Goal: Register for event/course

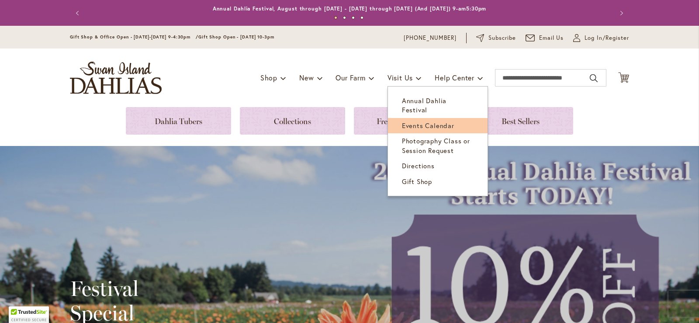
click at [412, 118] on link "Events Calendar" at bounding box center [438, 125] width 100 height 15
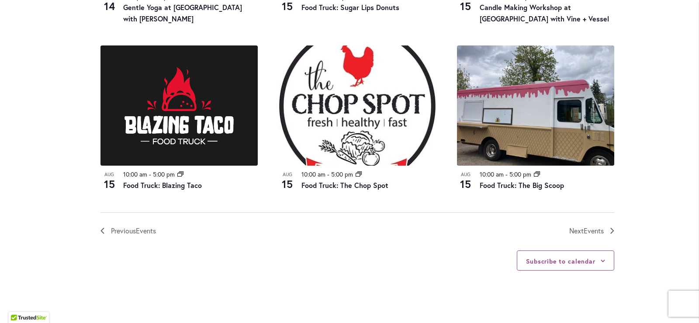
scroll to position [1004, 0]
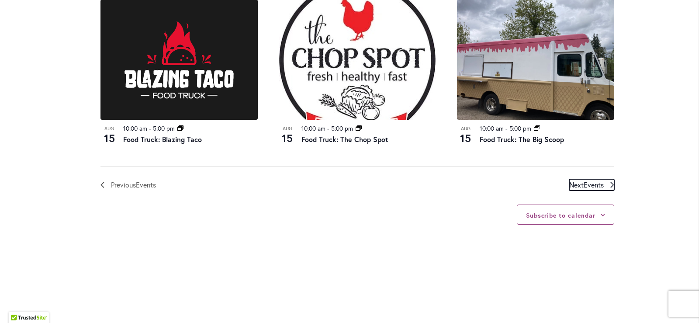
click at [583, 180] on span "Events" at bounding box center [593, 184] width 20 height 9
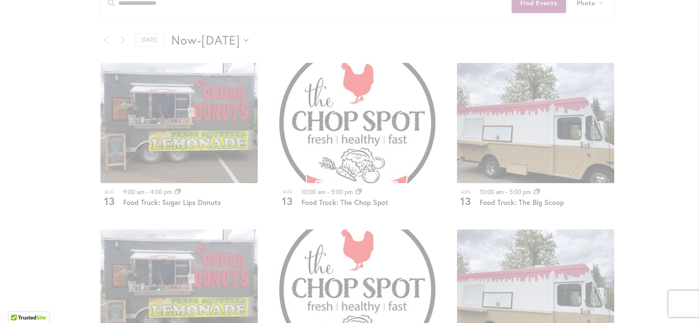
scroll to position [300, 0]
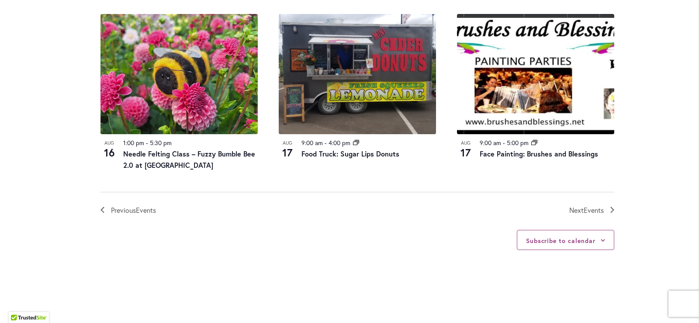
scroll to position [998, 0]
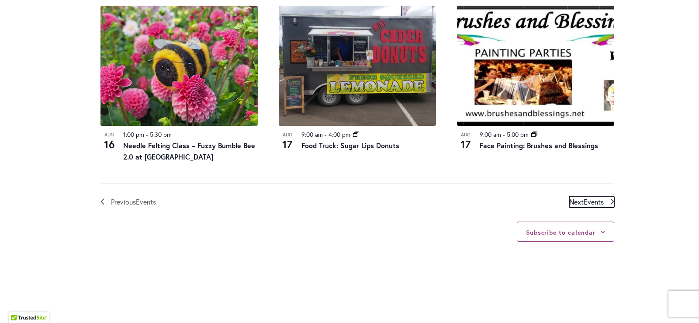
click at [598, 200] on span "Events" at bounding box center [593, 201] width 20 height 9
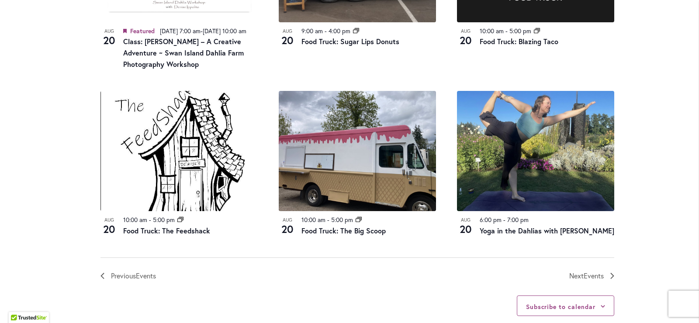
scroll to position [955, 0]
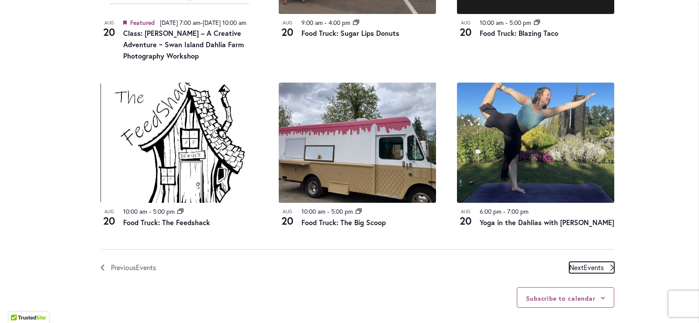
click at [602, 273] on link "Next Events" at bounding box center [591, 267] width 45 height 11
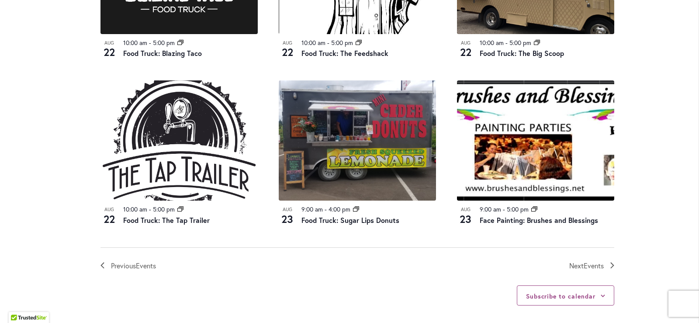
scroll to position [955, 0]
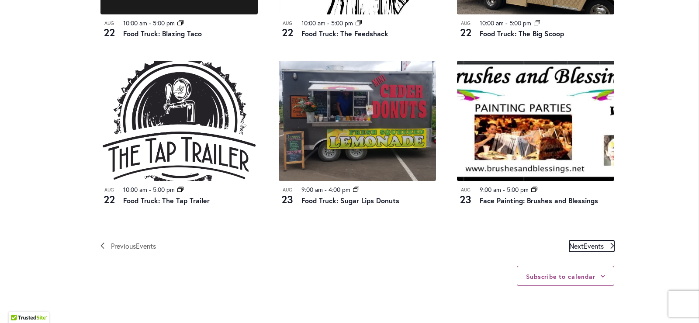
click at [589, 241] on span "Events" at bounding box center [593, 245] width 20 height 9
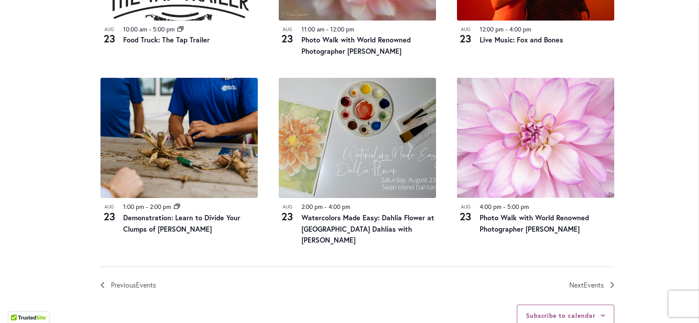
scroll to position [955, 0]
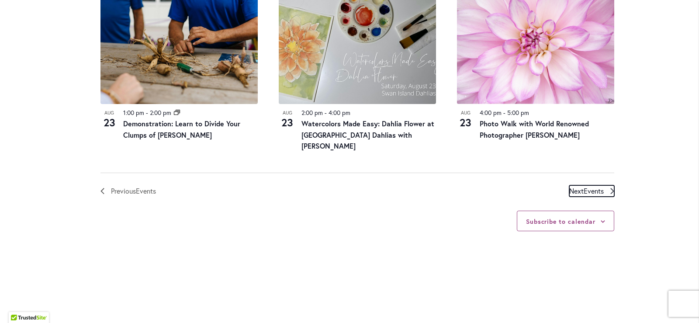
click at [585, 186] on span "Events" at bounding box center [593, 190] width 20 height 9
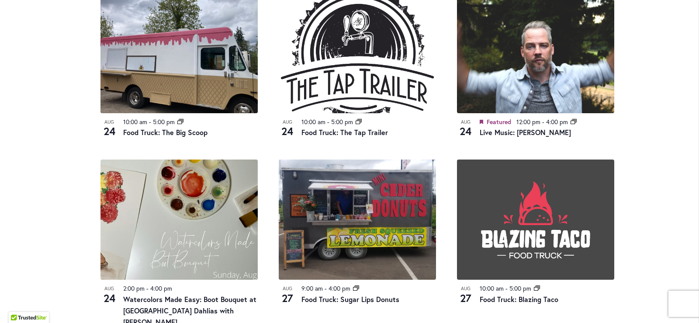
scroll to position [911, 0]
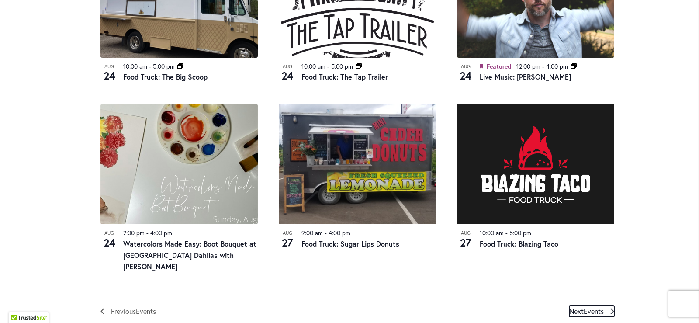
click at [578, 305] on span "Next Events" at bounding box center [586, 310] width 34 height 11
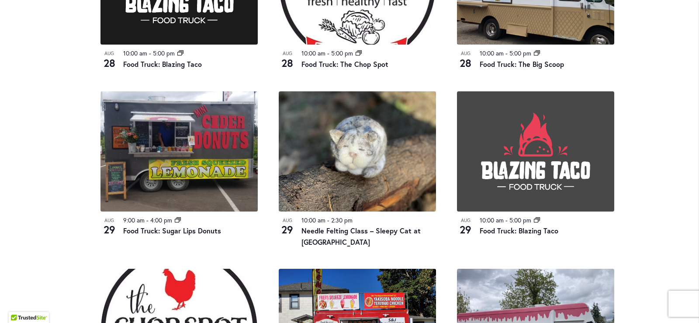
scroll to position [736, 0]
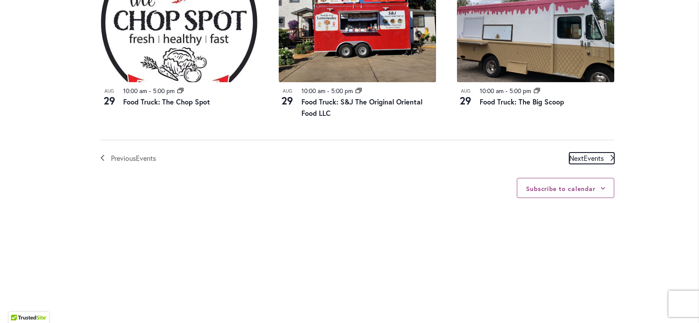
click at [588, 157] on span "Events" at bounding box center [593, 157] width 20 height 9
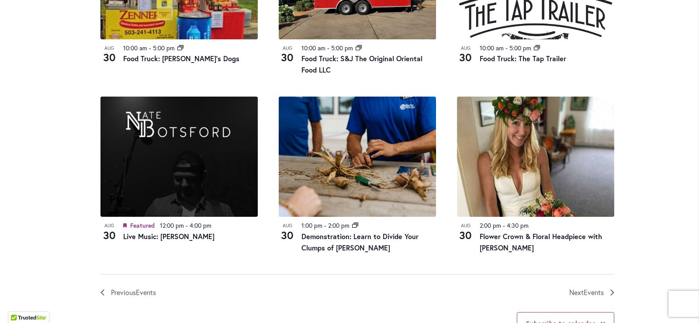
scroll to position [998, 0]
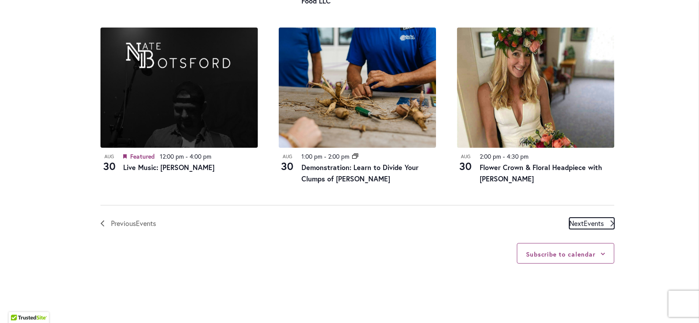
click at [583, 220] on span "Events" at bounding box center [593, 222] width 20 height 9
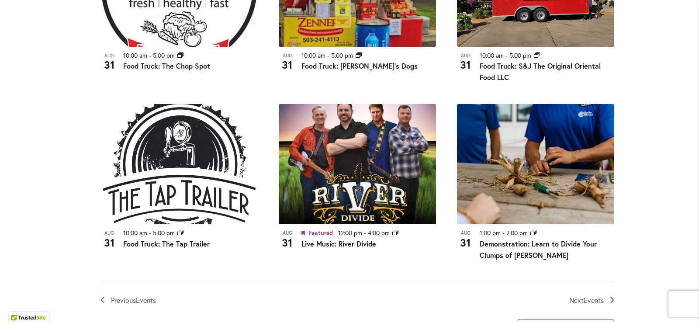
scroll to position [955, 0]
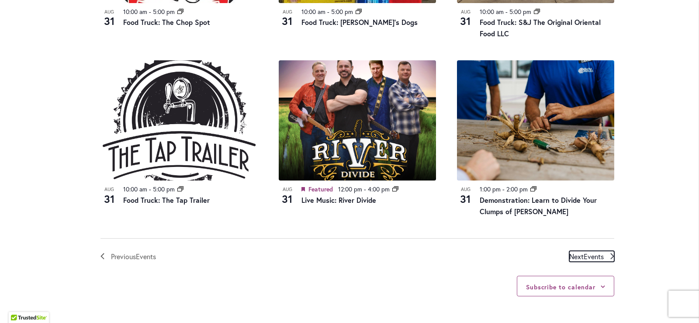
click at [588, 255] on span "Events" at bounding box center [593, 256] width 20 height 9
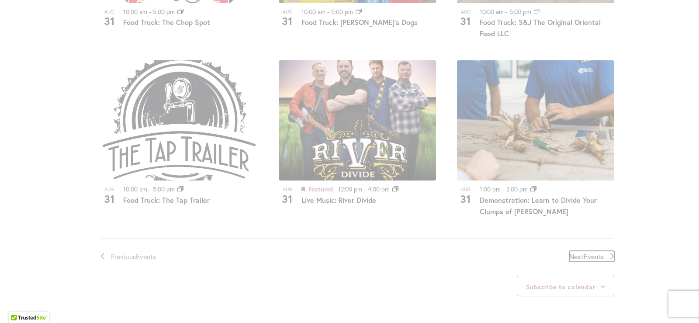
scroll to position [431, 0]
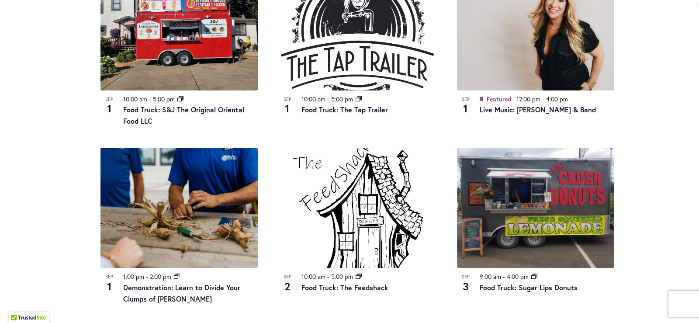
scroll to position [1042, 0]
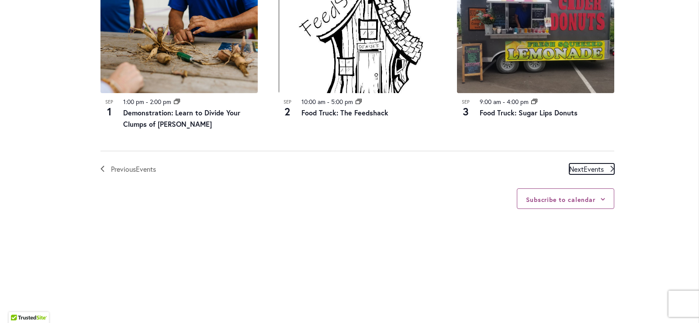
click at [595, 165] on span "Events" at bounding box center [593, 168] width 20 height 9
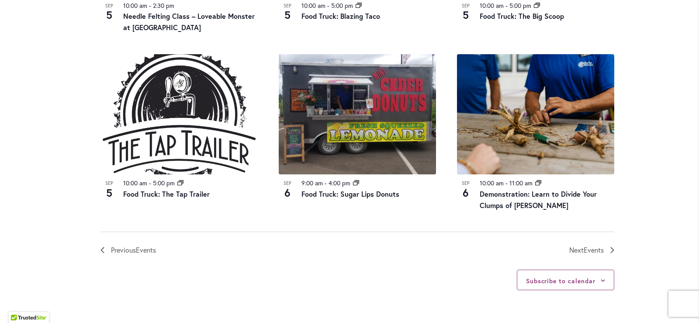
scroll to position [1042, 0]
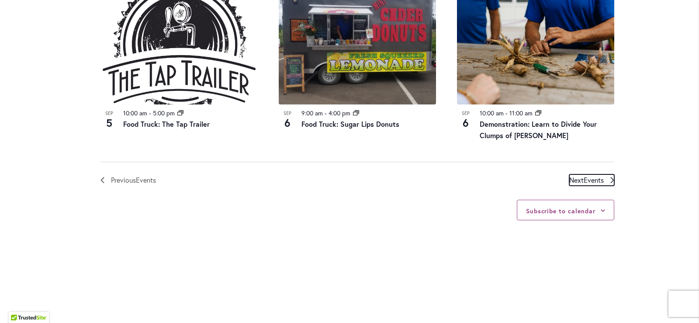
click at [583, 175] on span "Events" at bounding box center [593, 179] width 20 height 9
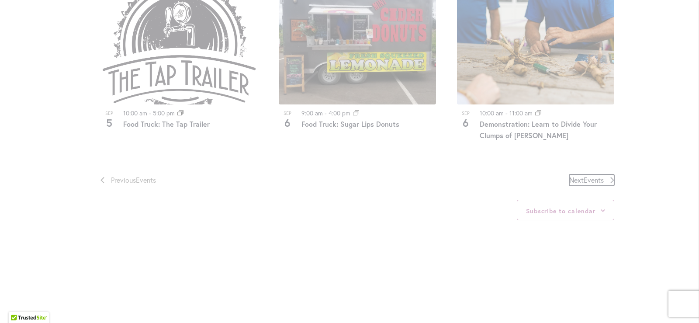
scroll to position [431, 0]
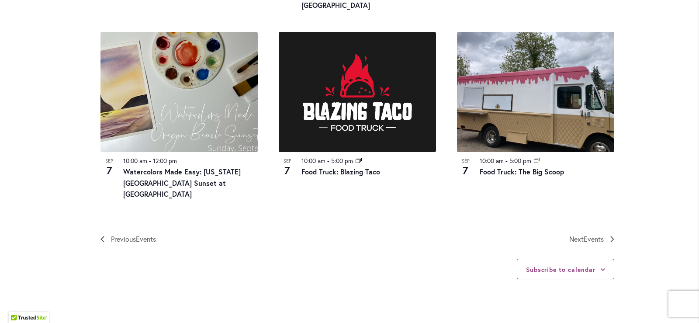
scroll to position [998, 0]
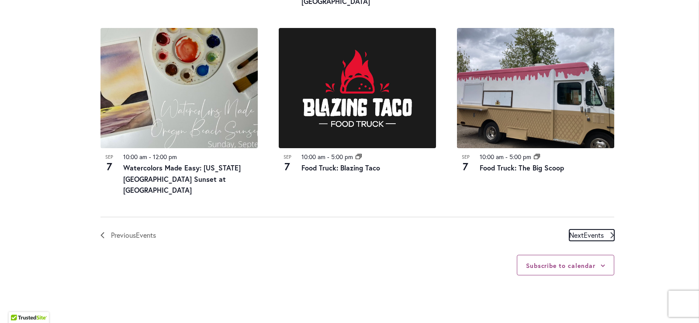
click at [583, 230] on span "Events" at bounding box center [593, 234] width 20 height 9
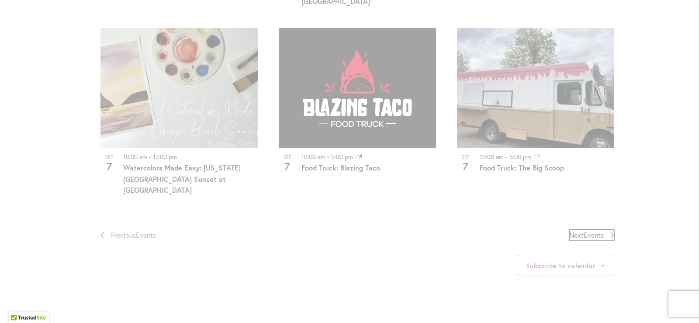
scroll to position [431, 0]
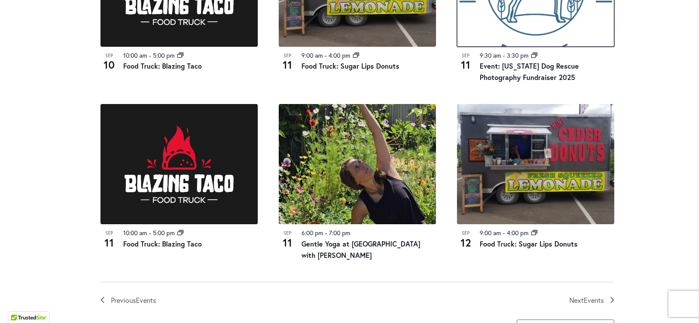
scroll to position [955, 0]
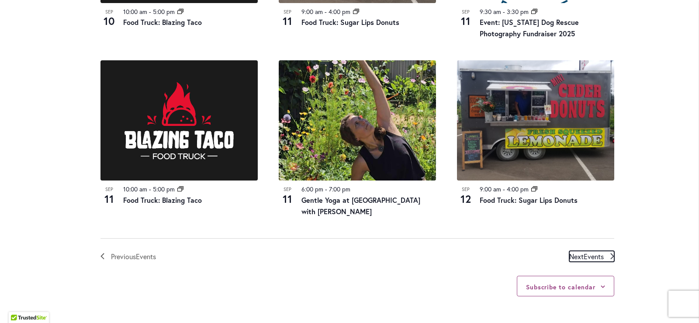
click at [585, 256] on span "Events" at bounding box center [593, 256] width 20 height 9
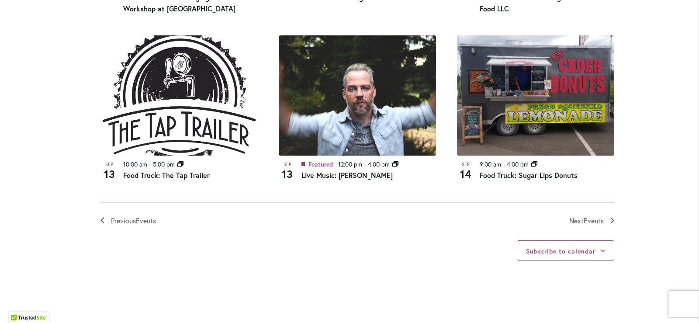
scroll to position [998, 0]
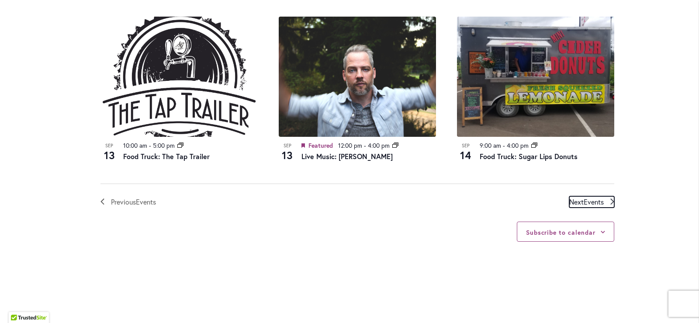
click at [597, 204] on span "Events" at bounding box center [593, 201] width 20 height 9
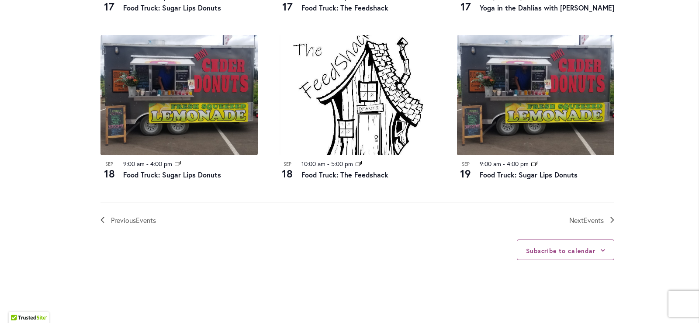
scroll to position [998, 0]
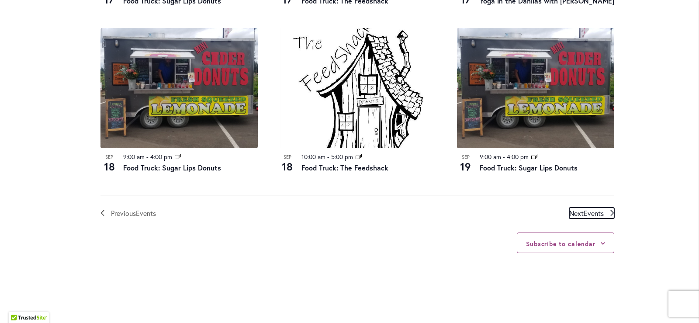
click at [595, 208] on span "Events" at bounding box center [593, 212] width 20 height 9
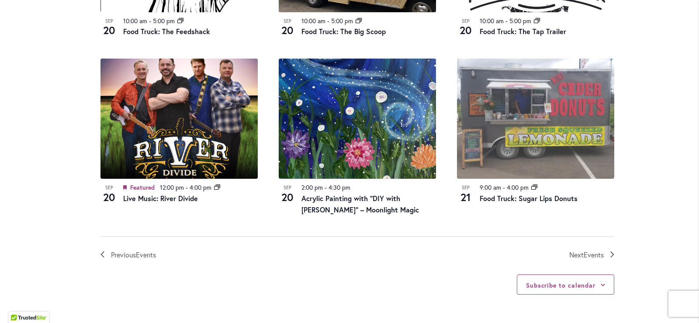
scroll to position [955, 0]
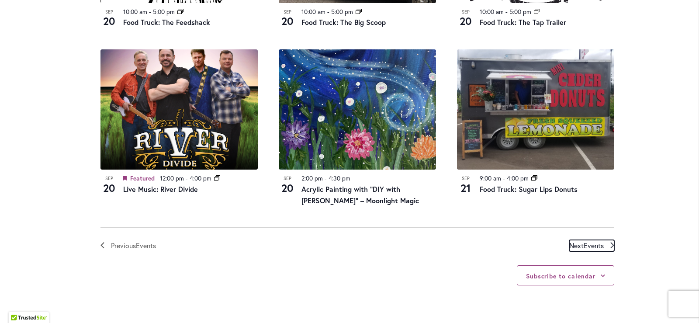
click at [597, 244] on span "Events" at bounding box center [593, 245] width 20 height 9
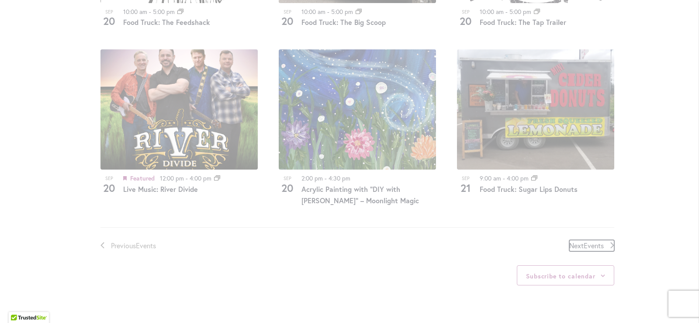
scroll to position [431, 0]
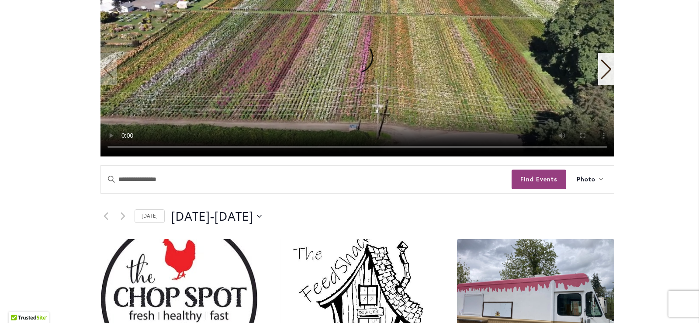
scroll to position [306, 0]
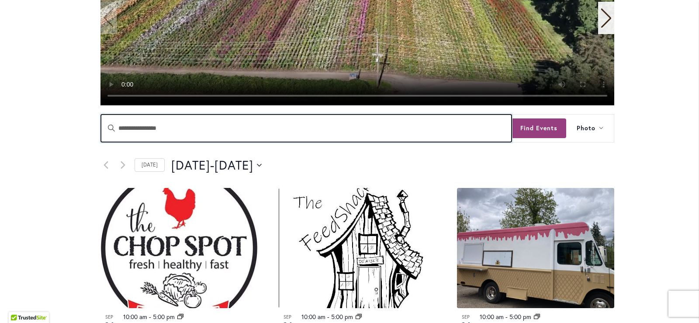
click at [172, 127] on input "Enter Keyword. Search for Events by Keyword." at bounding box center [306, 128] width 411 height 28
paste input "*******"
type input "*******"
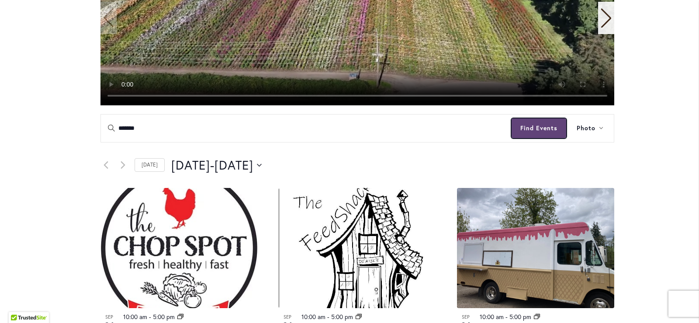
click at [546, 131] on button "Find Events" at bounding box center [538, 128] width 55 height 20
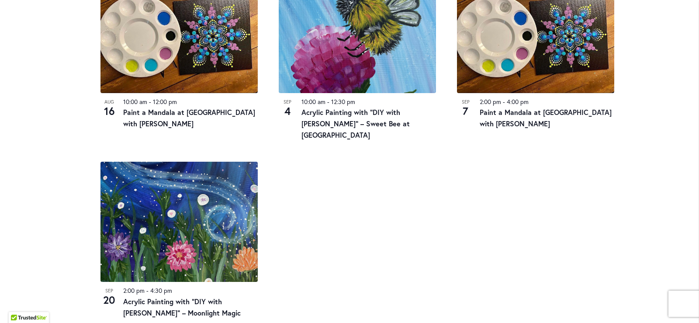
scroll to position [524, 0]
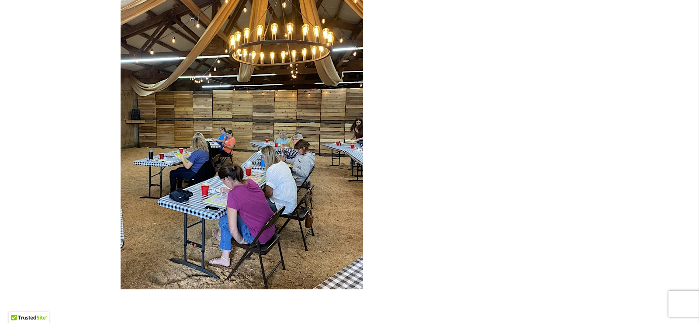
scroll to position [2315, 0]
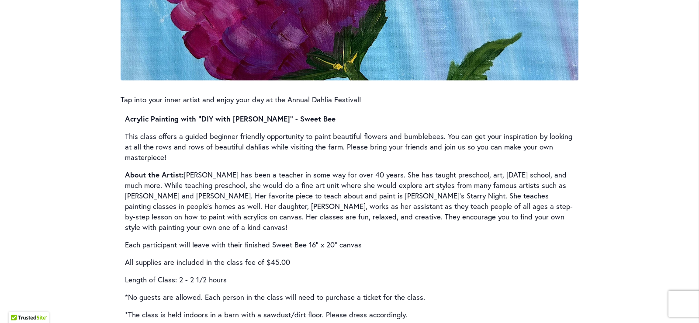
scroll to position [1223, 0]
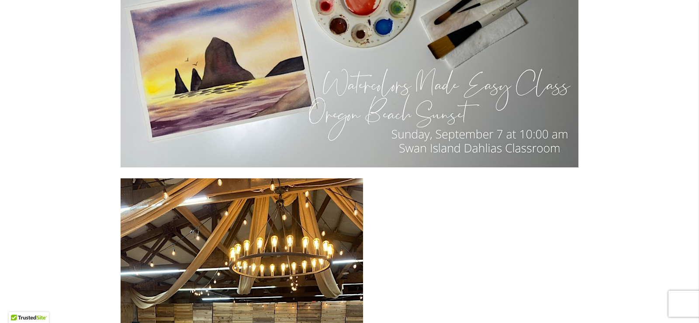
scroll to position [2096, 0]
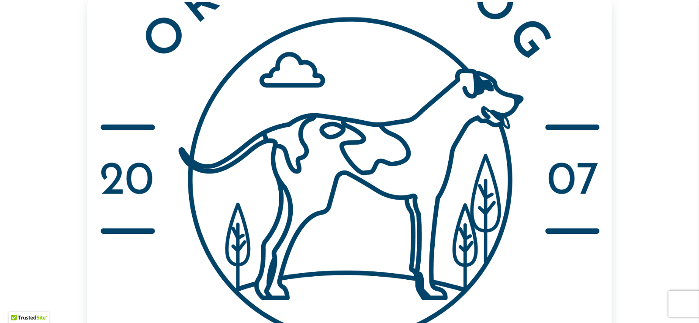
scroll to position [1117, 0]
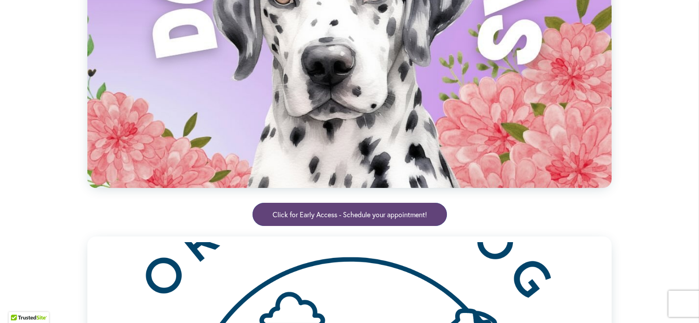
click at [384, 218] on span "Click for Early Access - Schedule your appointment!" at bounding box center [350, 214] width 154 height 10
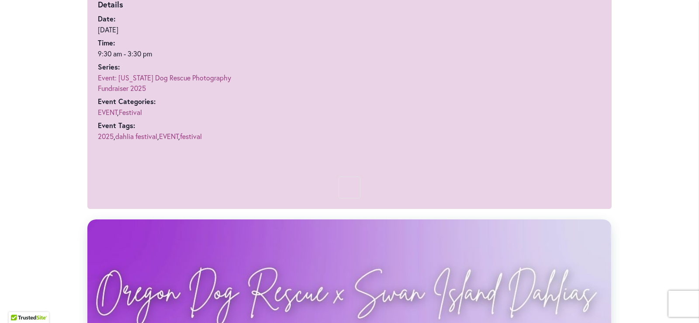
scroll to position [593, 0]
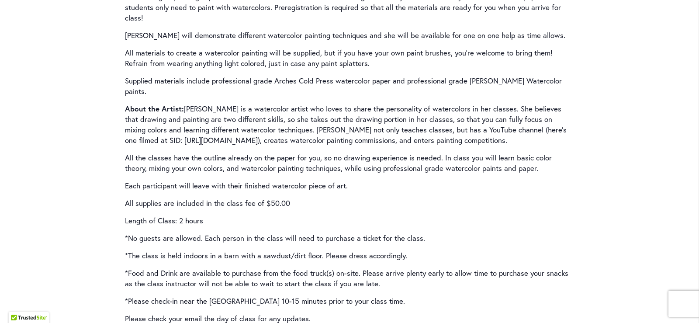
scroll to position [1310, 0]
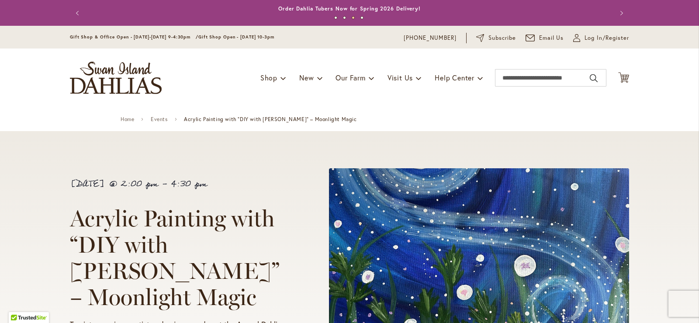
click at [108, 233] on span "Acrylic Painting with “DIY with [PERSON_NAME]” – Moonlight Magic" at bounding box center [174, 257] width 209 height 106
copy span "Acrylic"
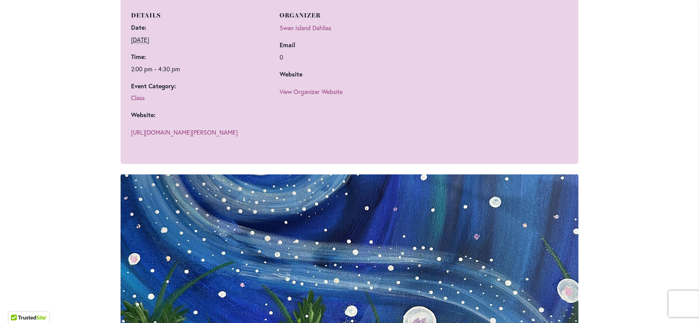
scroll to position [568, 0]
